Goal: Check status: Check status

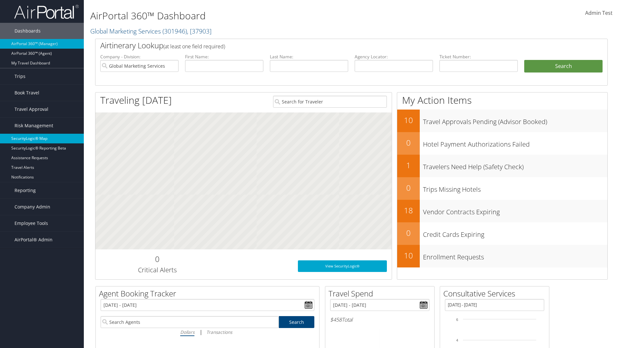
click at [42, 139] on link "SecurityLogic® Map" at bounding box center [42, 139] width 84 height 10
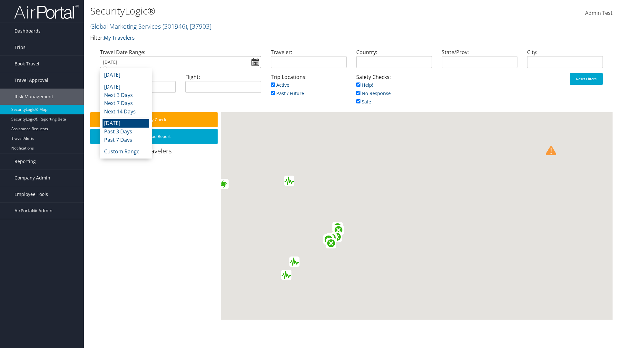
click at [180, 62] on input "[DATE]" at bounding box center [180, 62] width 161 height 12
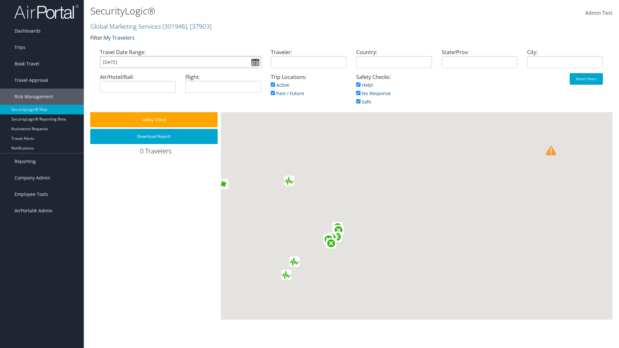
click at [180, 62] on input "[DATE]" at bounding box center [180, 62] width 161 height 12
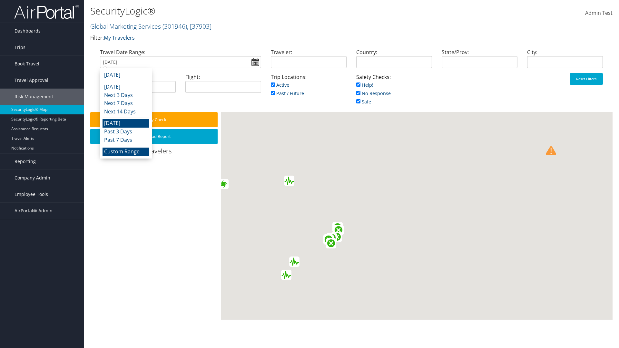
click at [126, 151] on li "Custom Range" at bounding box center [125, 152] width 47 height 8
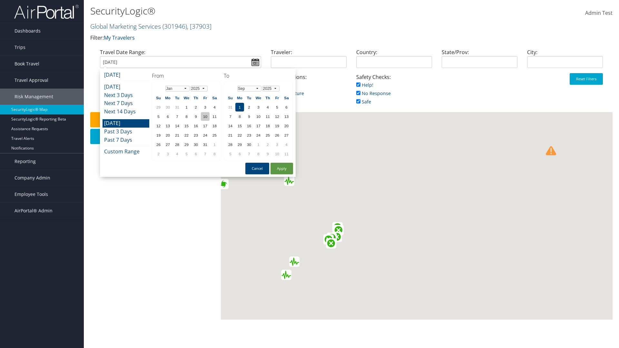
click at [205, 116] on td "10" at bounding box center [205, 116] width 9 height 9
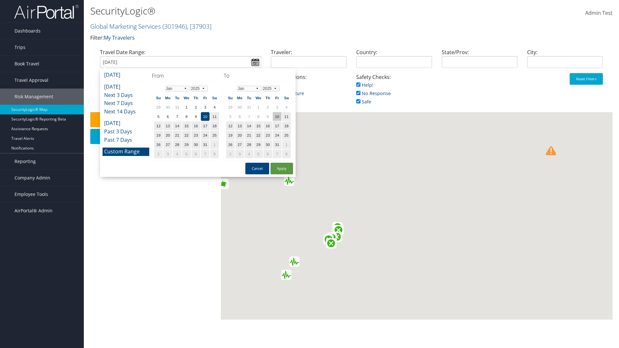
click at [277, 116] on td "10" at bounding box center [277, 116] width 9 height 9
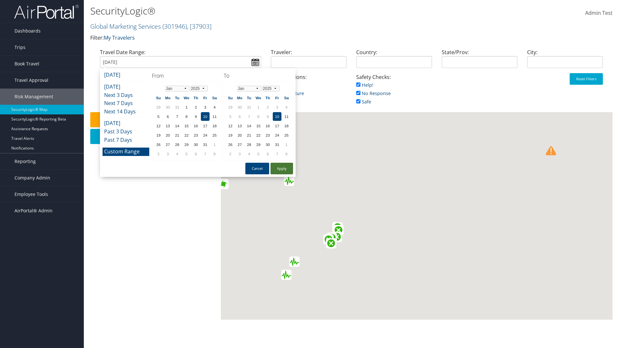
click at [282, 169] on button "Apply" at bounding box center [281, 169] width 23 height 12
type input "[DATE]"
